Goal: Transaction & Acquisition: Subscribe to service/newsletter

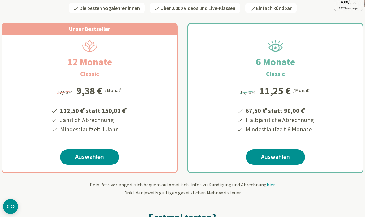
scroll to position [98, 0]
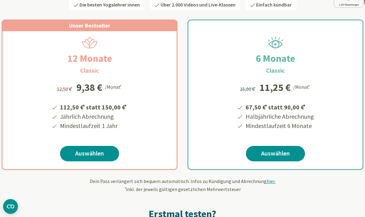
click at [93, 154] on link "Auswählen" at bounding box center [89, 153] width 59 height 15
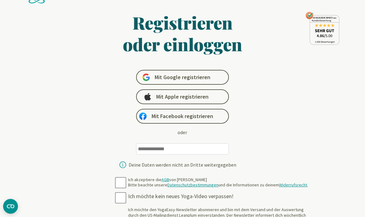
scroll to position [27, 0]
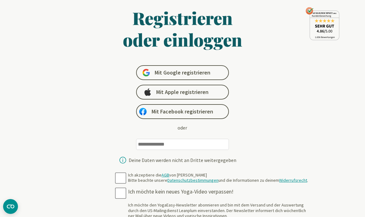
click at [184, 147] on input "email" at bounding box center [182, 144] width 93 height 11
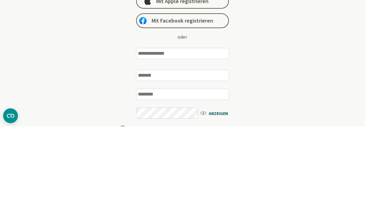
type input "**********"
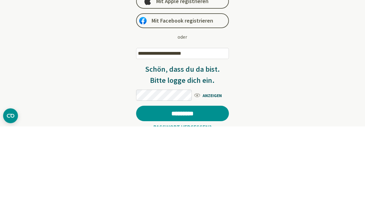
scroll to position [118, 0]
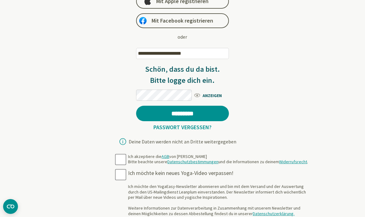
click at [202, 130] on link "Passwort vergessen?" at bounding box center [182, 127] width 63 height 7
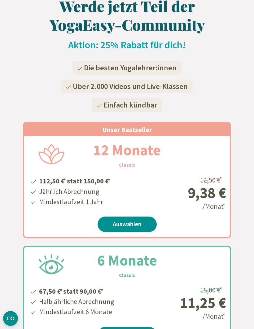
scroll to position [48, 0]
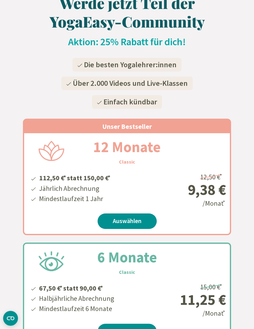
click at [137, 221] on link "Auswählen" at bounding box center [127, 221] width 59 height 15
